Goal: Find specific page/section: Find specific page/section

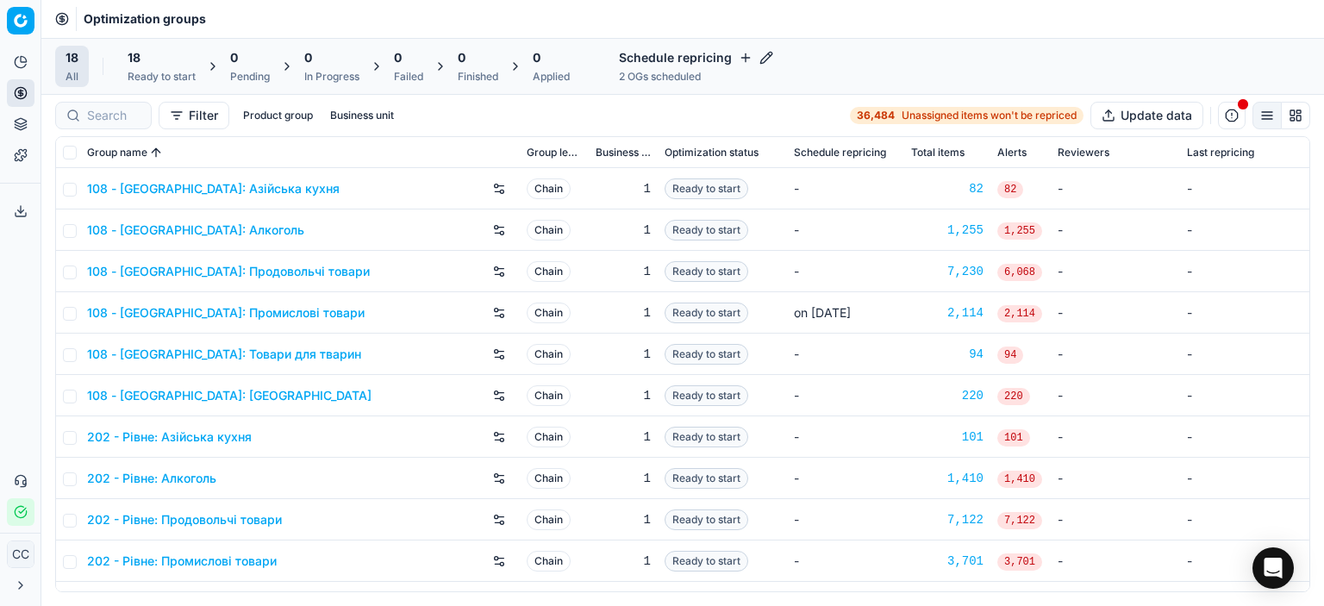
click at [640, 57] on h4 "Schedule repricing" at bounding box center [696, 57] width 154 height 17
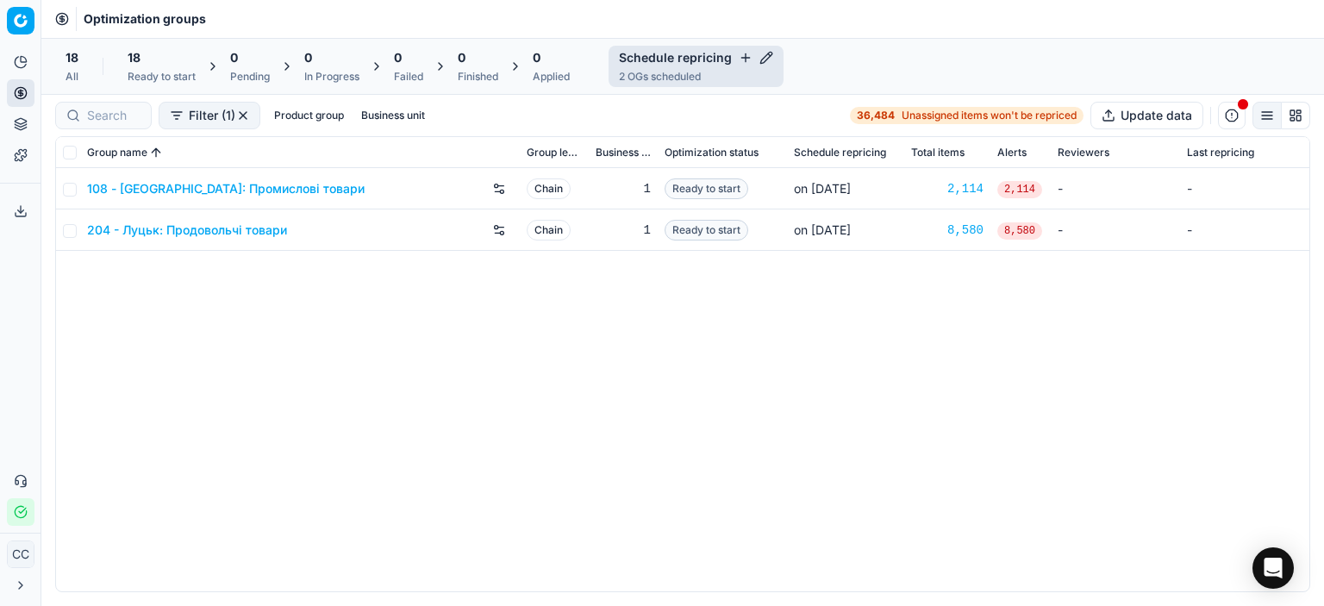
click at [640, 57] on h4 "Schedule repricing" at bounding box center [696, 57] width 154 height 17
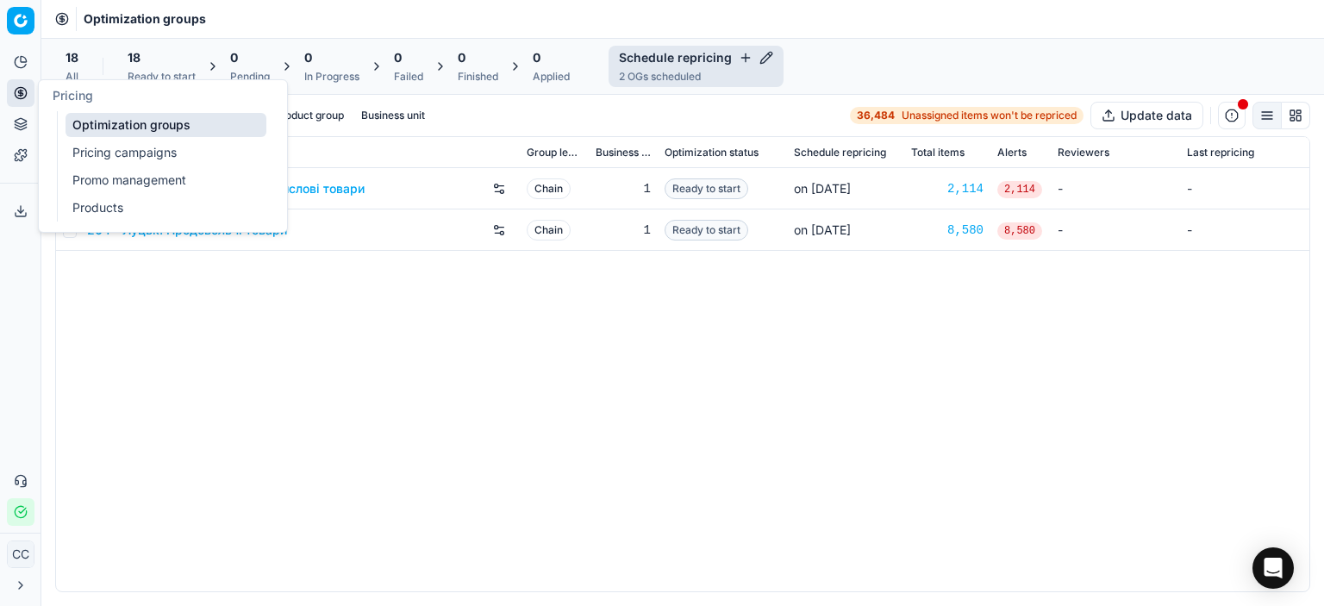
click at [24, 97] on circle at bounding box center [20, 92] width 11 height 11
click at [9, 128] on button "Product portfolio" at bounding box center [21, 124] width 28 height 28
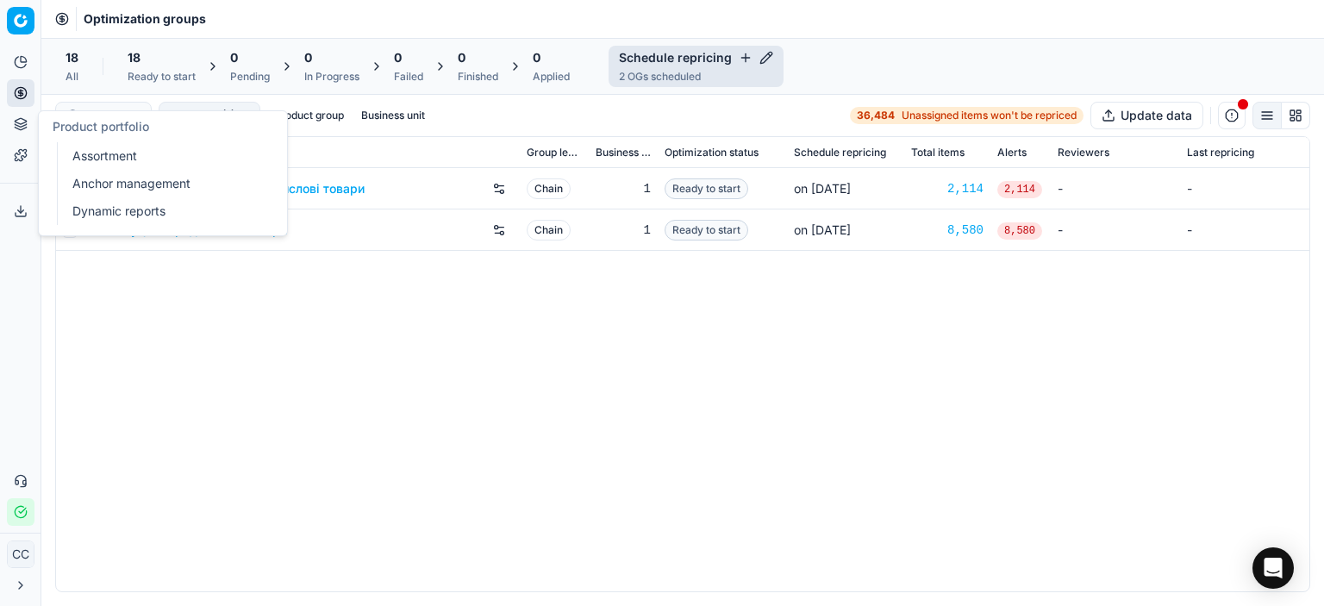
click at [19, 128] on icon at bounding box center [20, 128] width 11 height 3
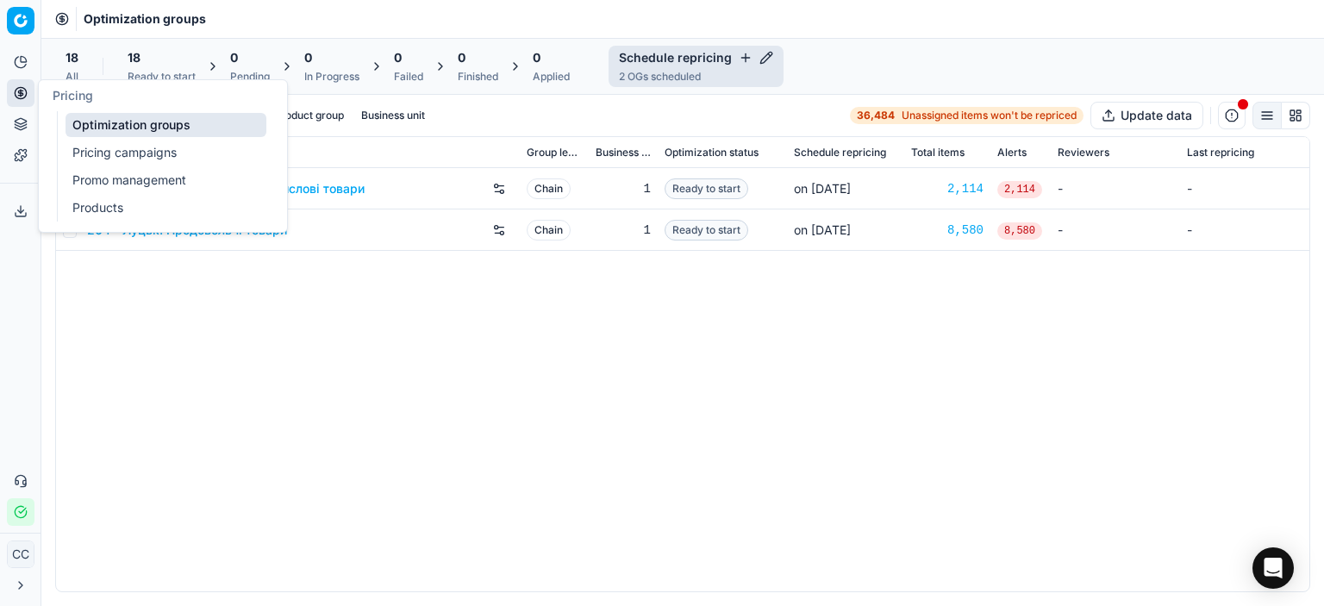
click at [24, 96] on circle at bounding box center [20, 92] width 11 height 11
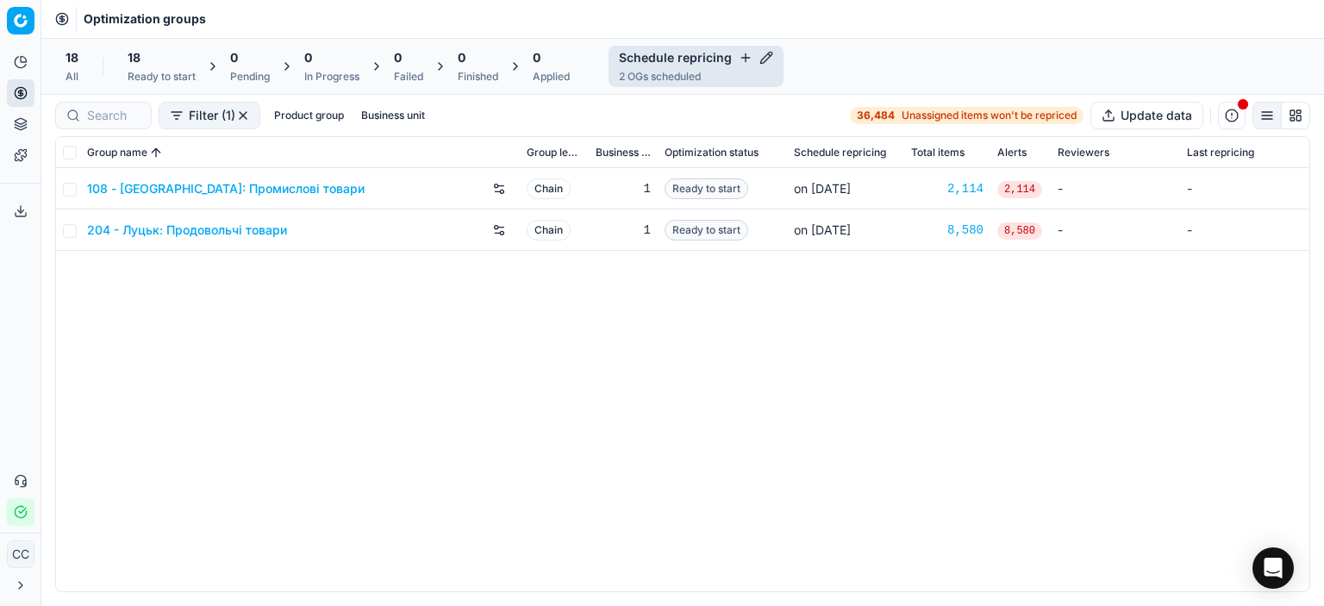
drag, startPoint x: 1038, startPoint y: 49, endPoint x: 603, endPoint y: 59, distance: 434.6
click at [1033, 51] on div "18 All 18 Ready to start 0 Pending 0 In Progress 0 Failed 0 Finished 0 Applied …" at bounding box center [682, 66] width 1255 height 41
click at [11, 22] on html "Исходный текст Оцените этот перевод Ваш отзыв поможет нам улучшить Google Перев…" at bounding box center [662, 303] width 1324 height 606
click at [64, 91] on div "Workspace" at bounding box center [103, 85] width 184 height 38
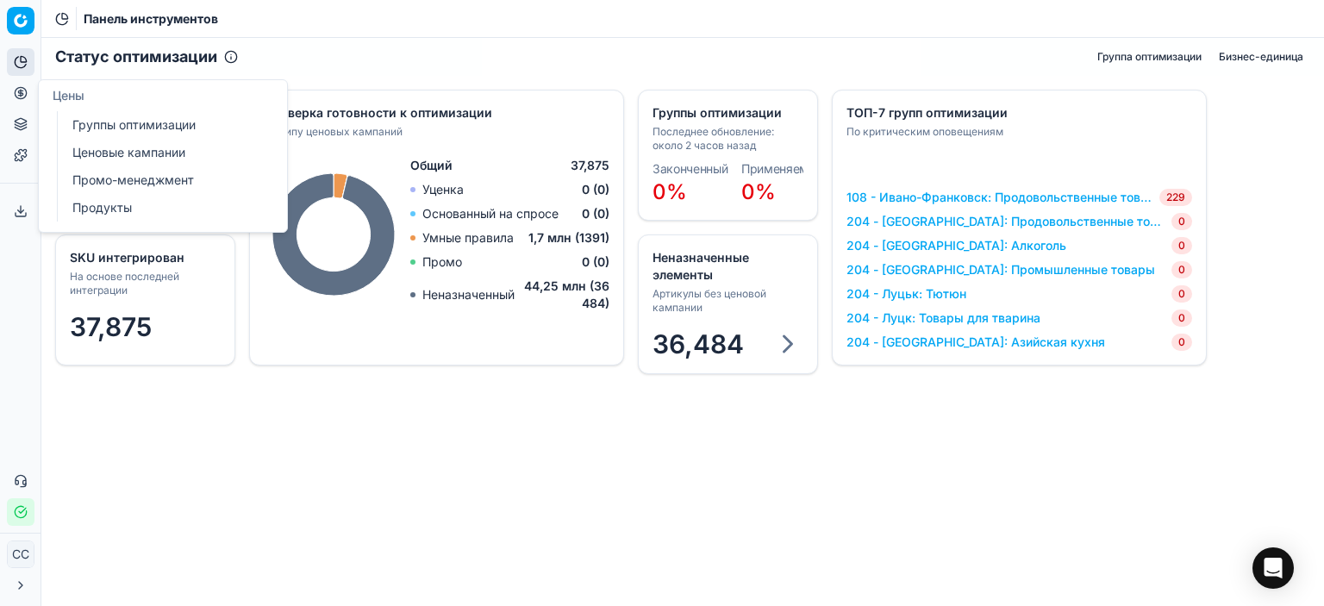
click at [22, 86] on icon at bounding box center [21, 93] width 14 height 14
click at [123, 149] on font "Ценовые кампании" at bounding box center [128, 152] width 113 height 15
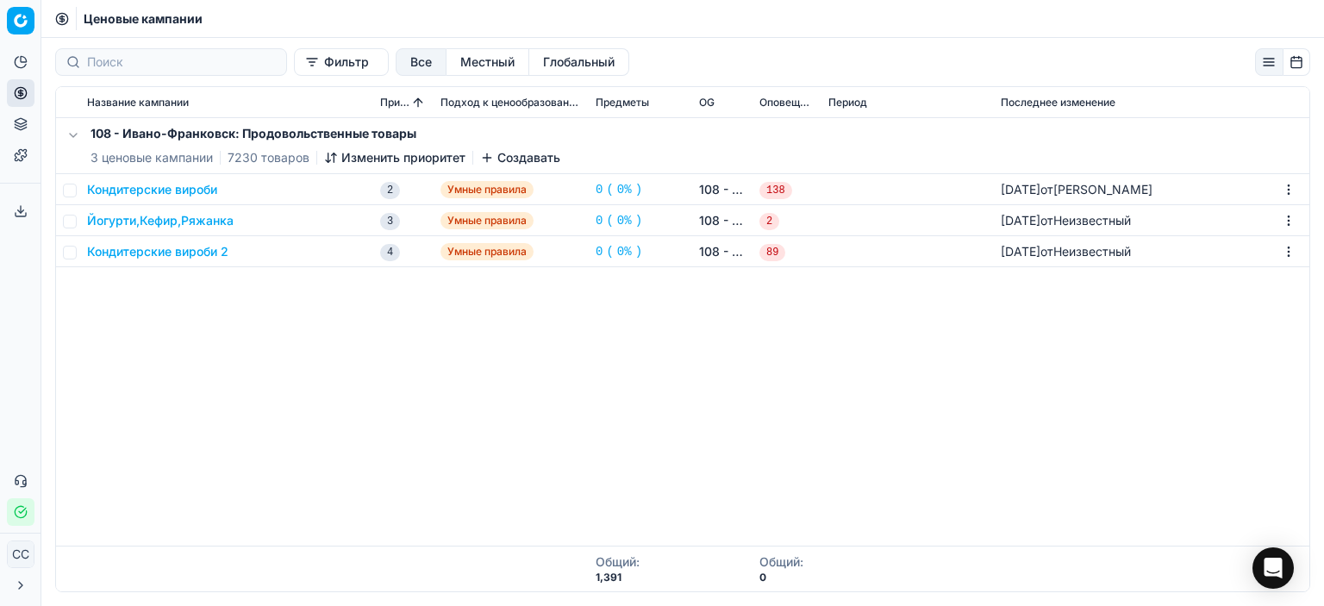
click at [25, 92] on icon at bounding box center [21, 93] width 14 height 14
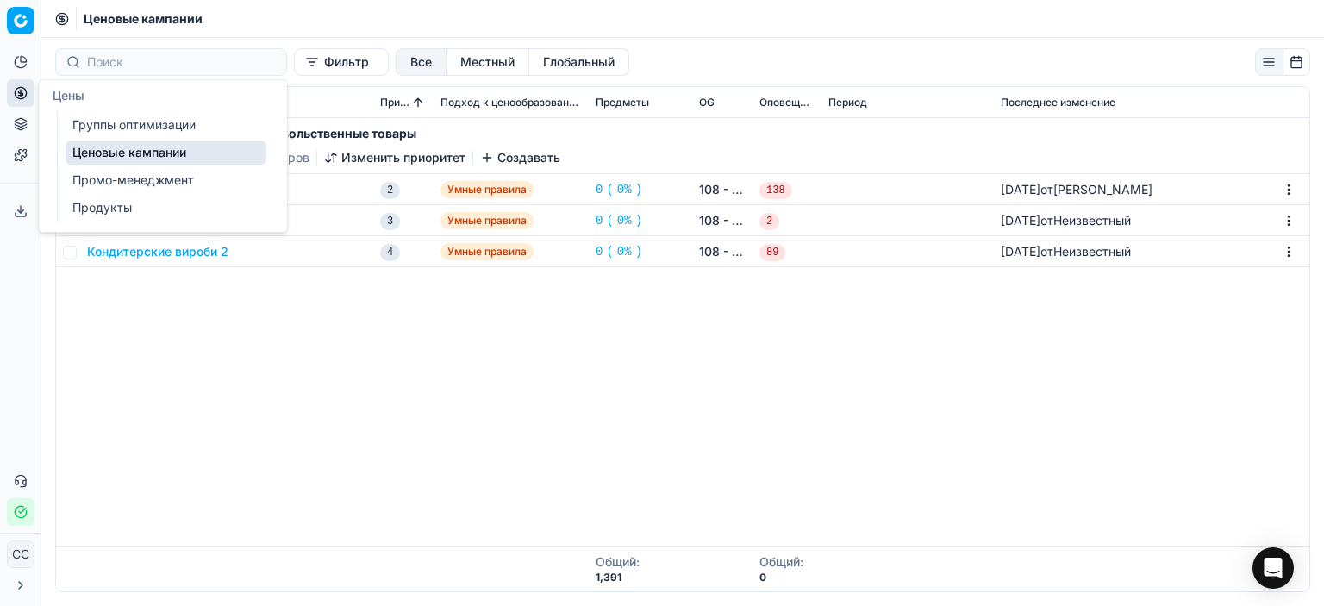
click at [109, 124] on font "Группы оптимизации" at bounding box center [133, 124] width 123 height 15
